Goal: Complete application form

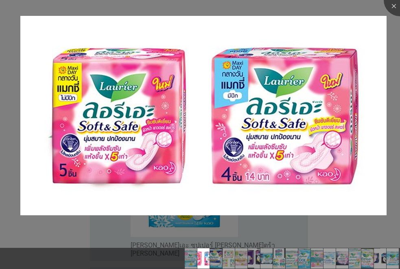
scroll to position [204, 0]
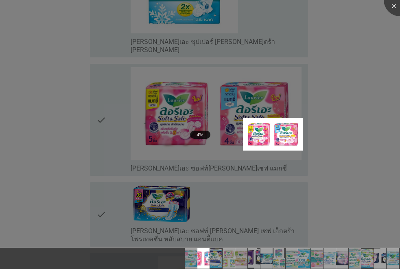
click at [361, 30] on div at bounding box center [200, 134] width 400 height 269
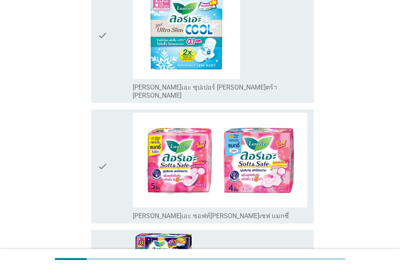
scroll to position [244, 0]
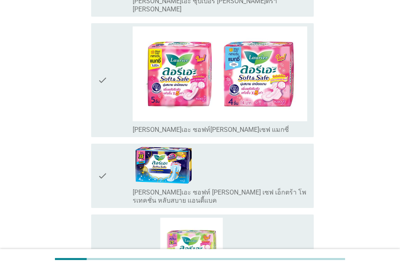
click at [107, 60] on icon "check" at bounding box center [103, 80] width 10 height 108
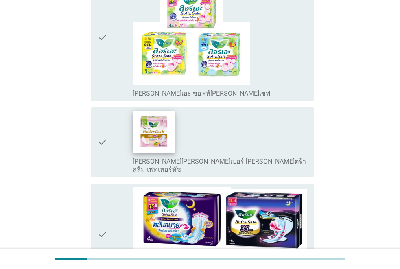
scroll to position [570, 0]
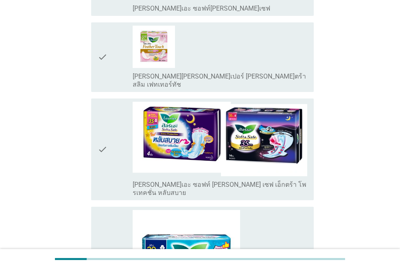
click at [100, 125] on icon "check" at bounding box center [103, 149] width 10 height 95
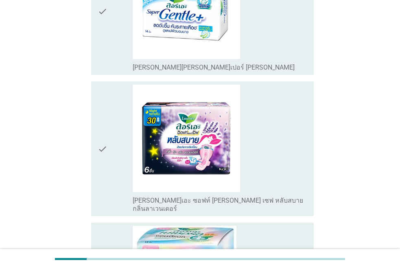
scroll to position [1441, 0]
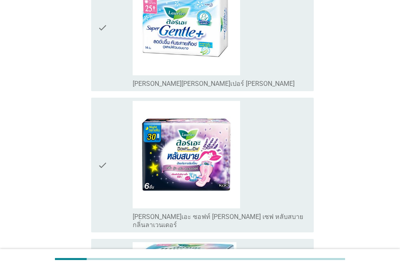
click at [99, 102] on icon "check" at bounding box center [103, 165] width 10 height 128
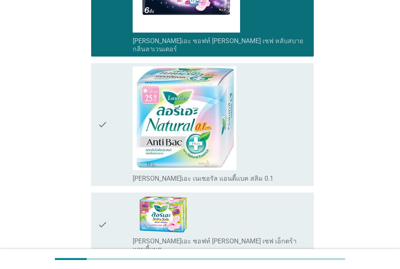
scroll to position [1482, 0]
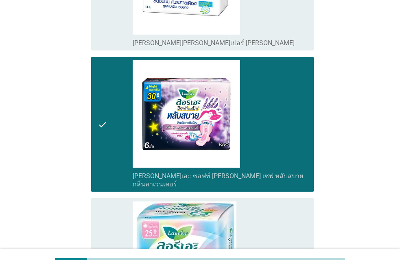
click at [98, 79] on icon "check" at bounding box center [103, 124] width 10 height 128
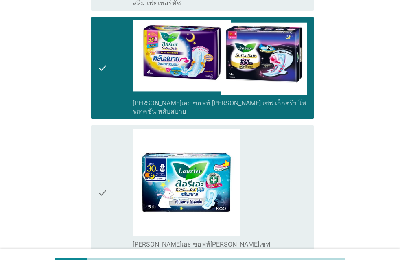
scroll to position [407, 0]
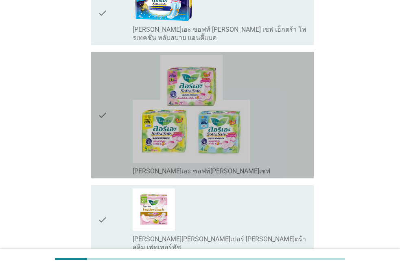
click at [105, 94] on icon "check" at bounding box center [103, 115] width 10 height 120
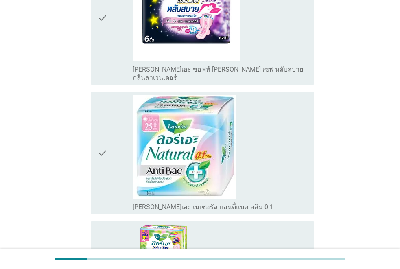
scroll to position [1833, 0]
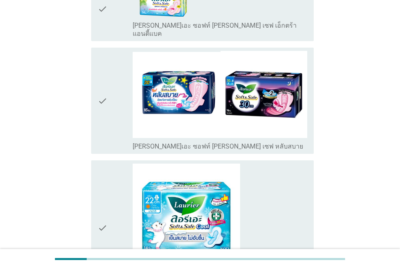
click at [109, 51] on div "check" at bounding box center [115, 100] width 35 height 99
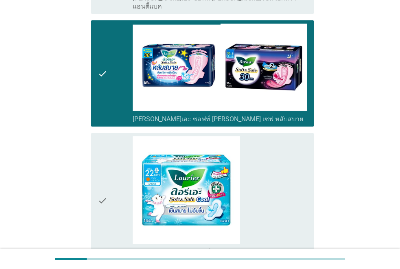
scroll to position [1889, 0]
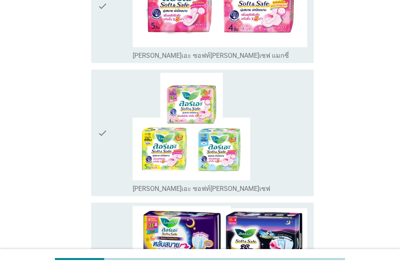
scroll to position [163, 0]
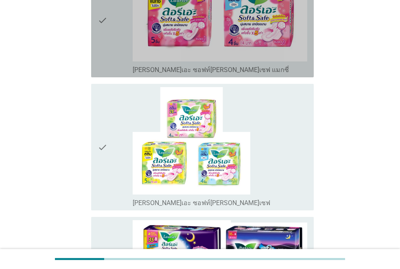
click at [116, 40] on div "check" at bounding box center [115, 21] width 35 height 108
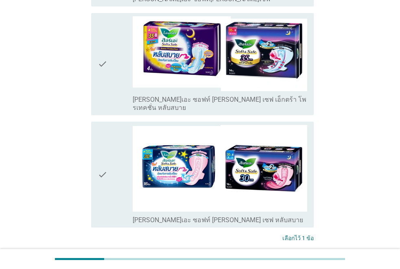
scroll to position [424, 0]
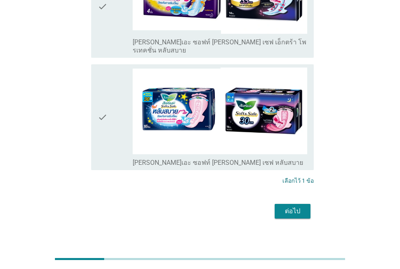
click at [299, 206] on div "ต่อไป" at bounding box center [292, 211] width 23 height 10
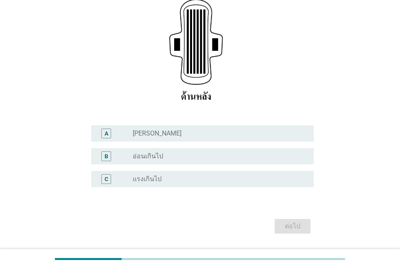
scroll to position [163, 0]
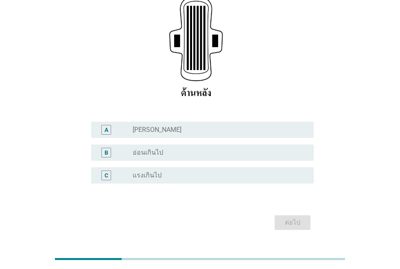
click at [143, 126] on label "[PERSON_NAME]" at bounding box center [157, 130] width 49 height 8
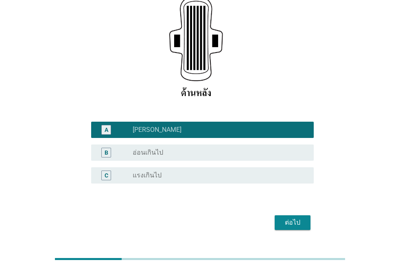
click at [305, 215] on button "ต่อไป" at bounding box center [293, 222] width 36 height 15
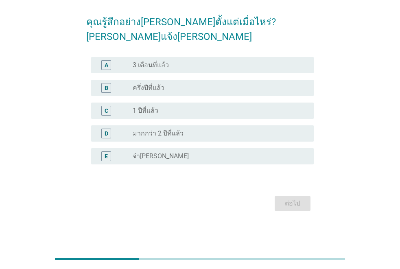
scroll to position [0, 0]
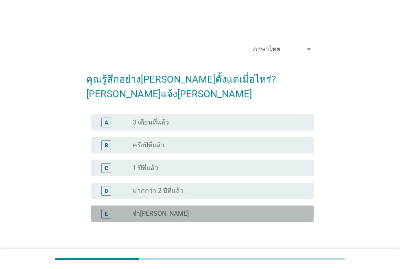
click at [132, 209] on div "E" at bounding box center [115, 214] width 35 height 10
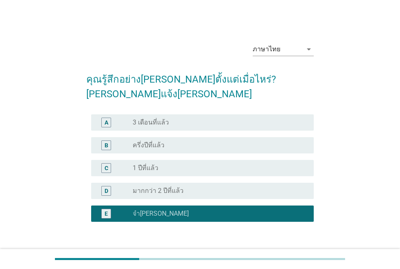
click at [286, 256] on div "ต่อไป" at bounding box center [292, 261] width 23 height 10
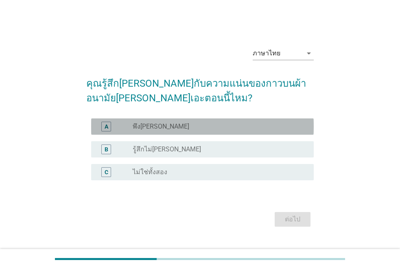
click at [110, 129] on div "A" at bounding box center [106, 127] width 10 height 10
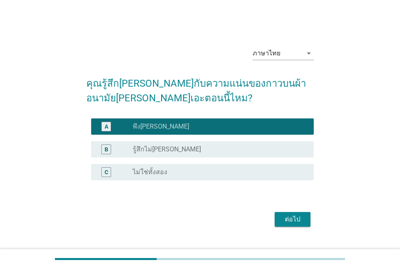
click at [294, 220] on div "ต่อไป" at bounding box center [292, 220] width 23 height 10
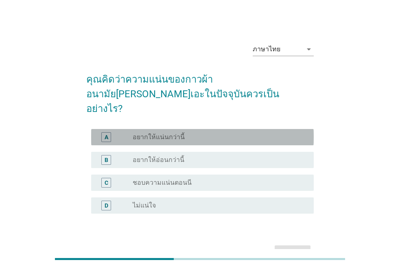
click at [109, 132] on div "A" at bounding box center [106, 137] width 10 height 10
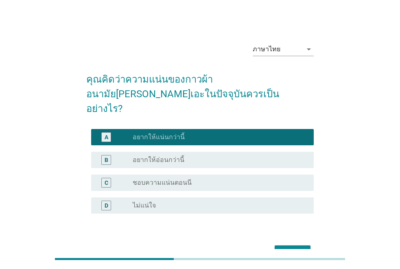
click at [288, 248] on div "ต่อไป" at bounding box center [292, 253] width 23 height 10
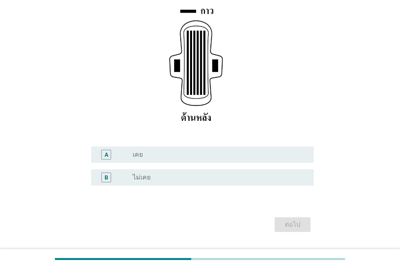
scroll to position [145, 0]
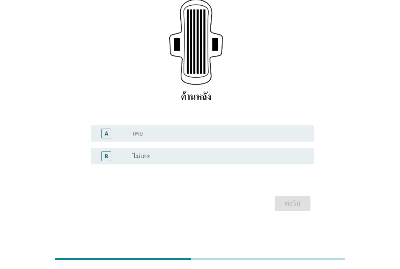
click at [120, 156] on div "B" at bounding box center [115, 157] width 35 height 10
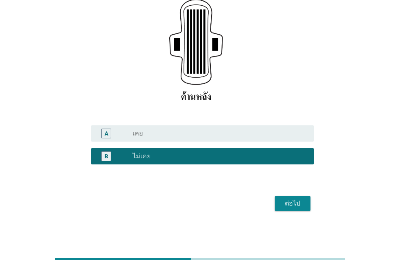
click at [304, 205] on div "ต่อไป" at bounding box center [292, 204] width 23 height 10
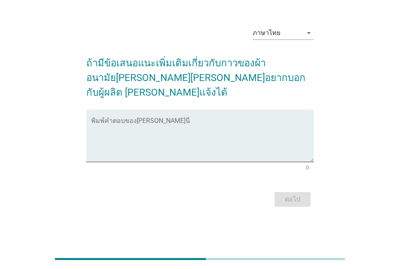
scroll to position [0, 0]
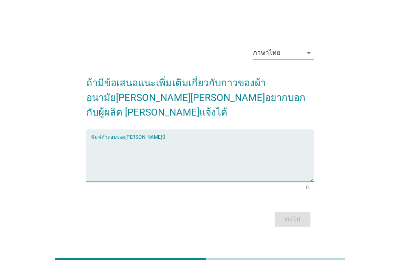
click at [115, 139] on textarea "พิมพ์คำตอบของคุณ ที่นี่" at bounding box center [202, 160] width 223 height 43
type textarea "v"
type textarea "อยากให้เเน่นกว่านี้"
click at [296, 218] on button "ต่อไป" at bounding box center [293, 219] width 36 height 15
